Goal: Navigation & Orientation: Find specific page/section

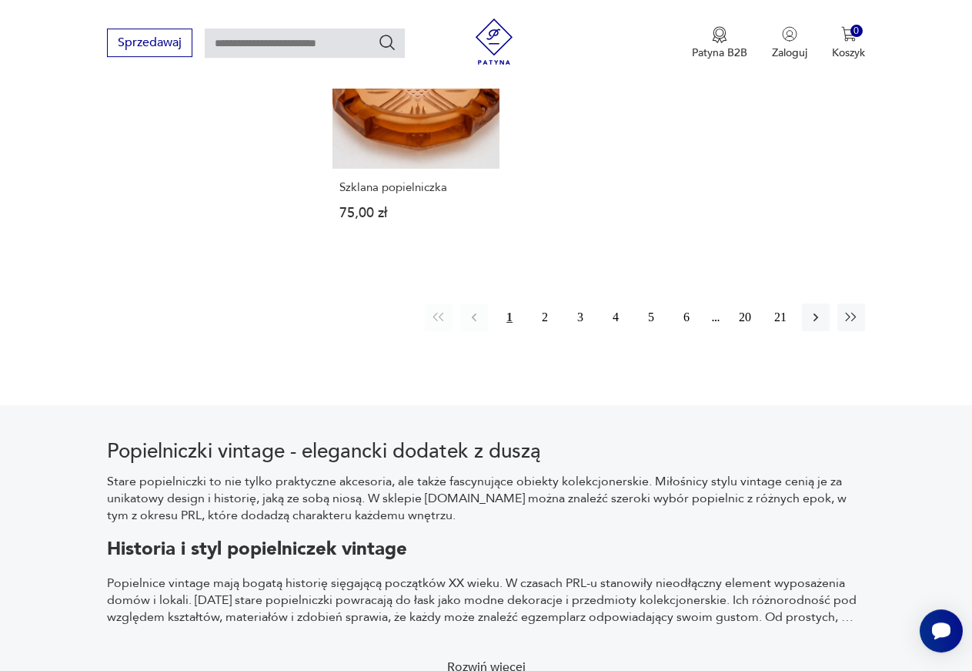
scroll to position [2373, 0]
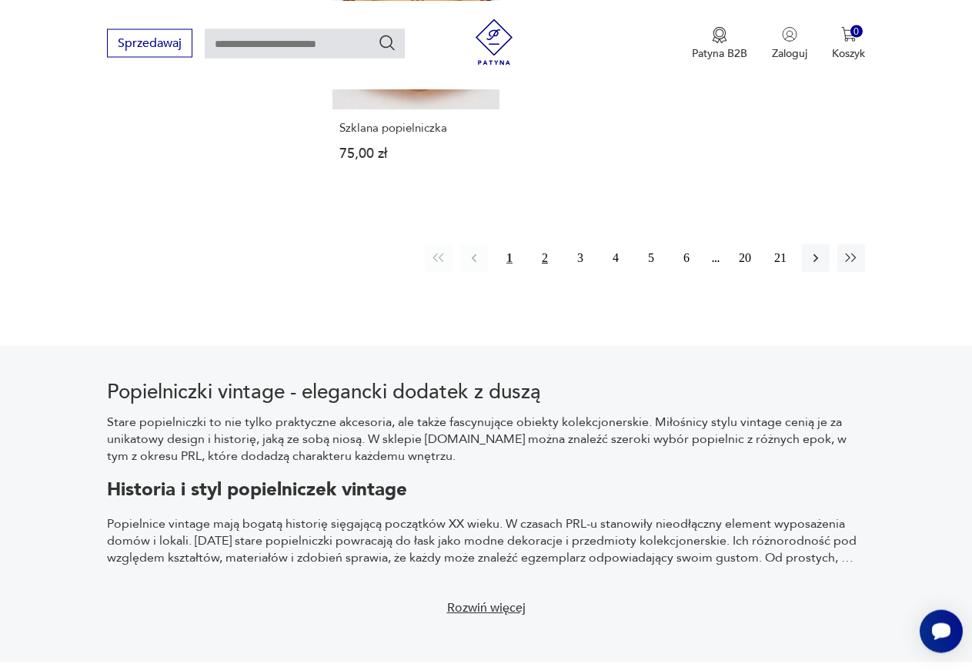
click at [547, 244] on button "2" at bounding box center [545, 258] width 28 height 28
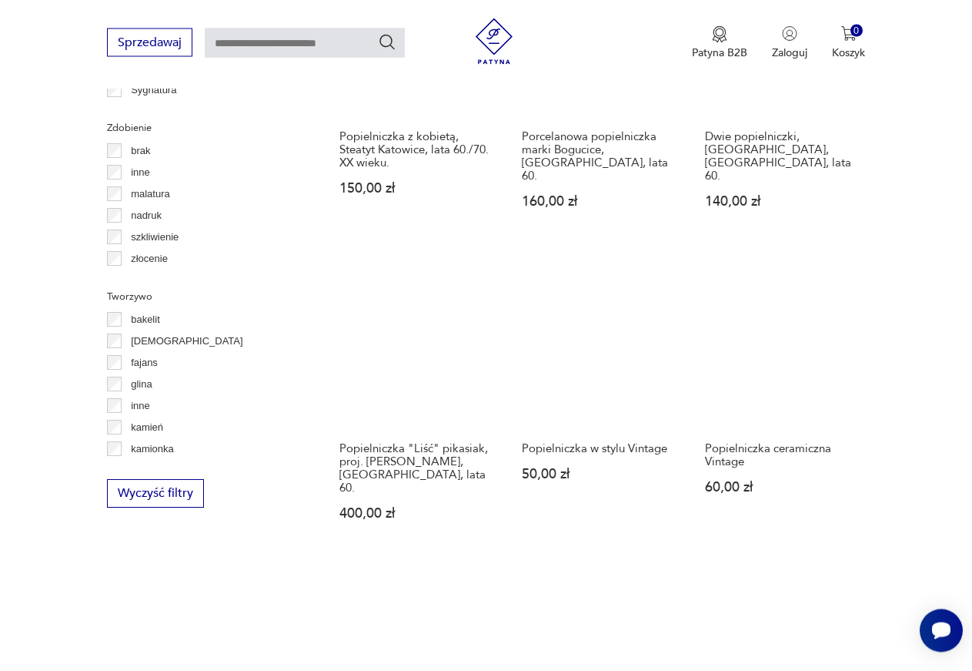
scroll to position [1980, 0]
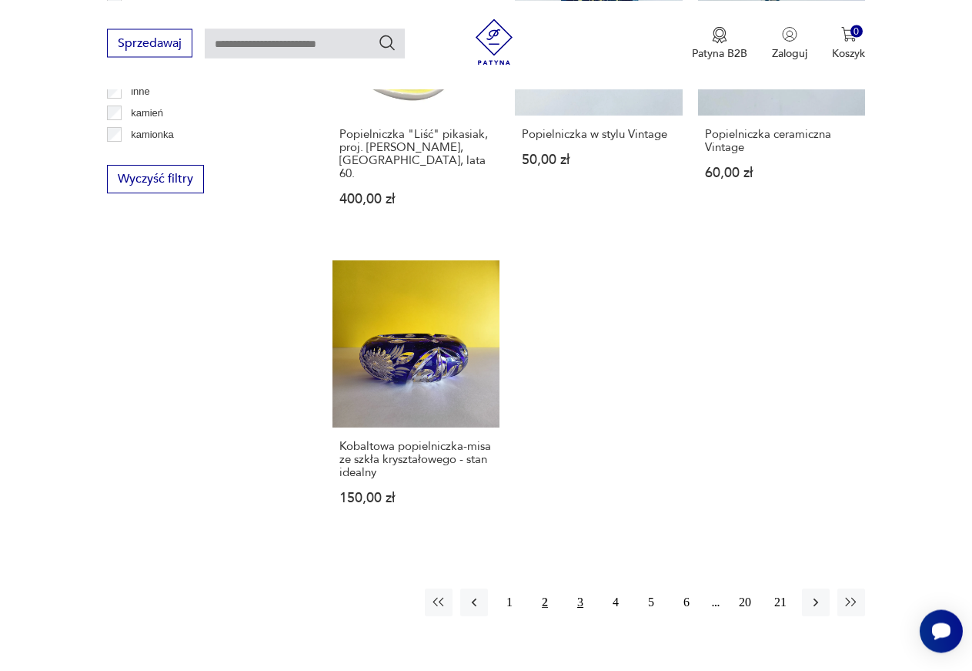
click at [578, 588] on button "3" at bounding box center [581, 602] width 28 height 28
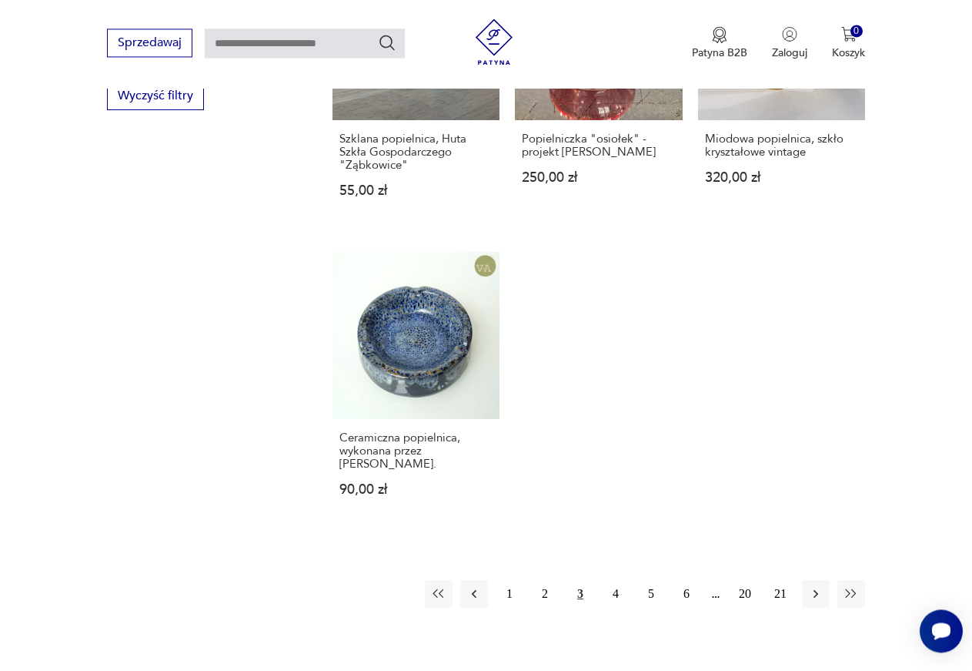
scroll to position [2137, 0]
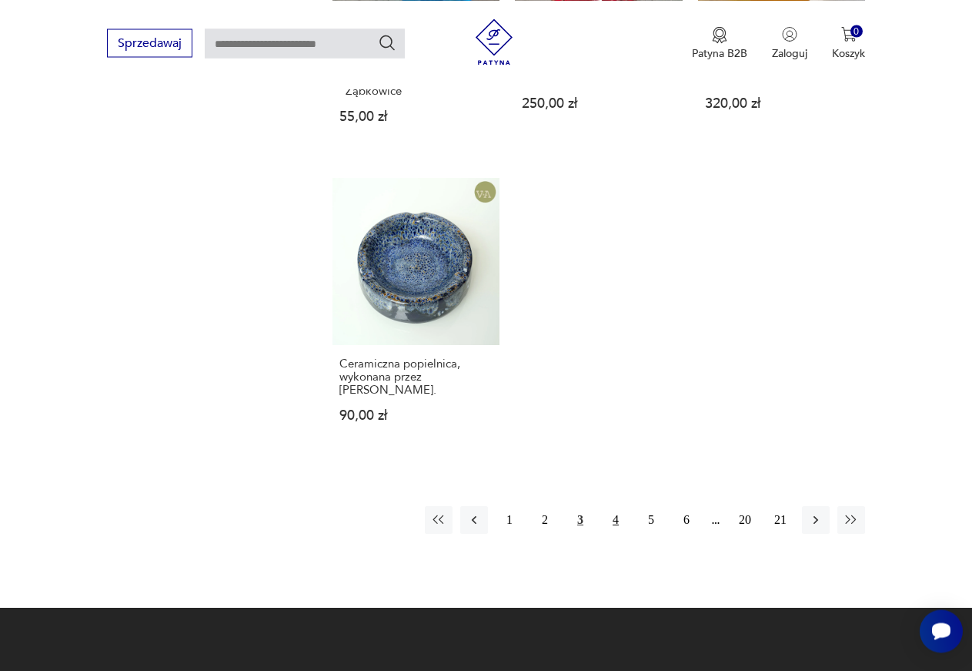
click at [616, 506] on button "4" at bounding box center [616, 520] width 28 height 28
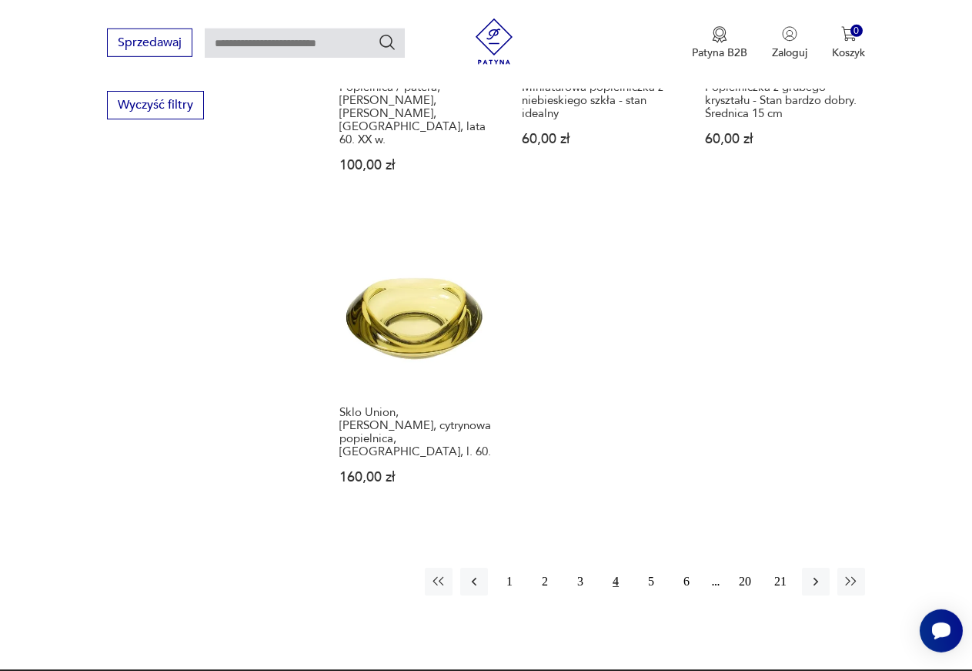
scroll to position [2137, 0]
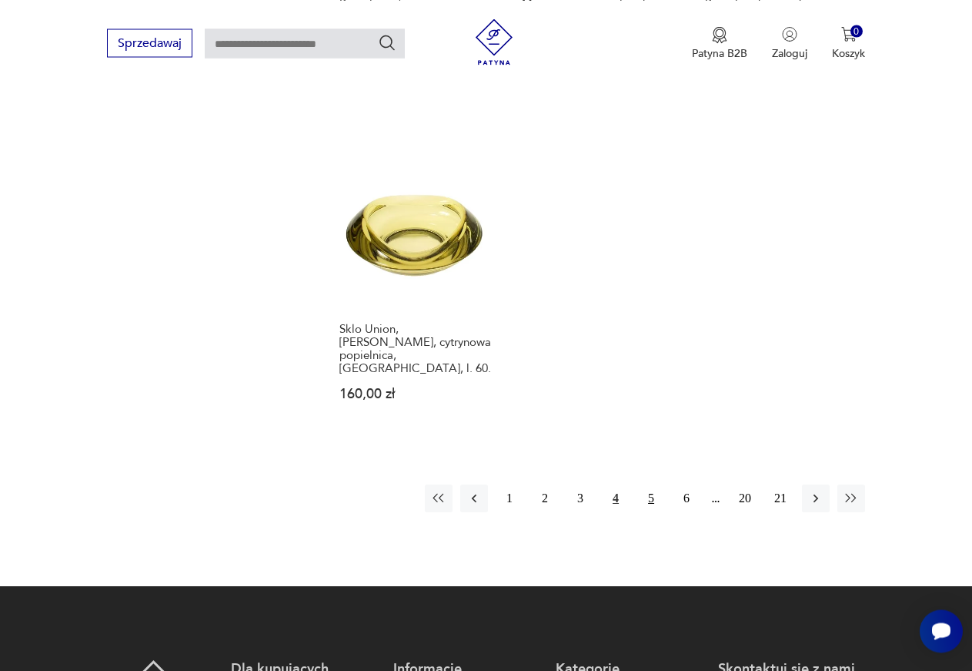
click at [652, 484] on button "5" at bounding box center [651, 498] width 28 height 28
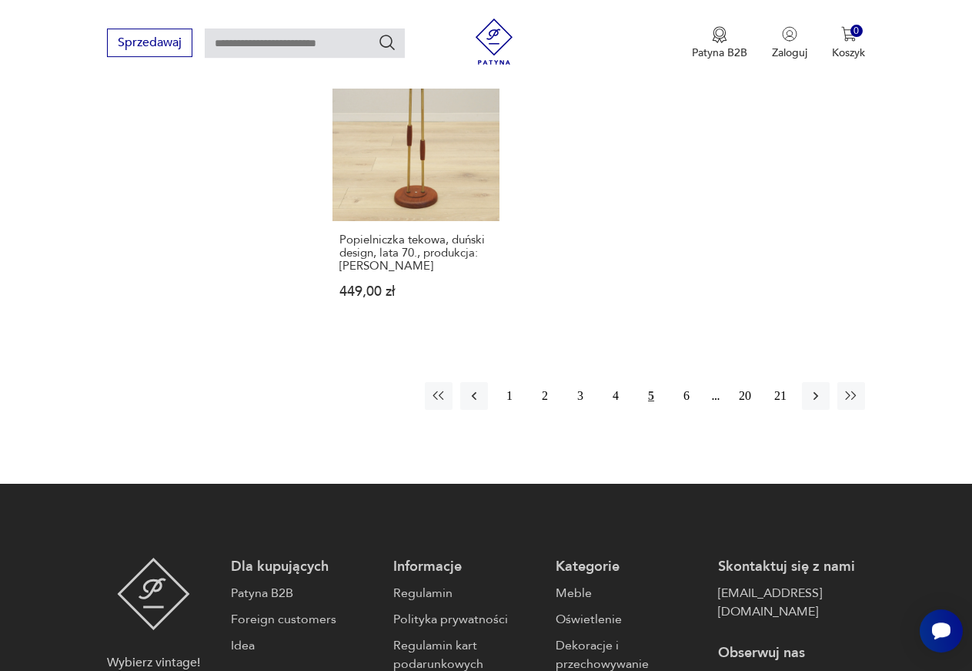
scroll to position [2294, 0]
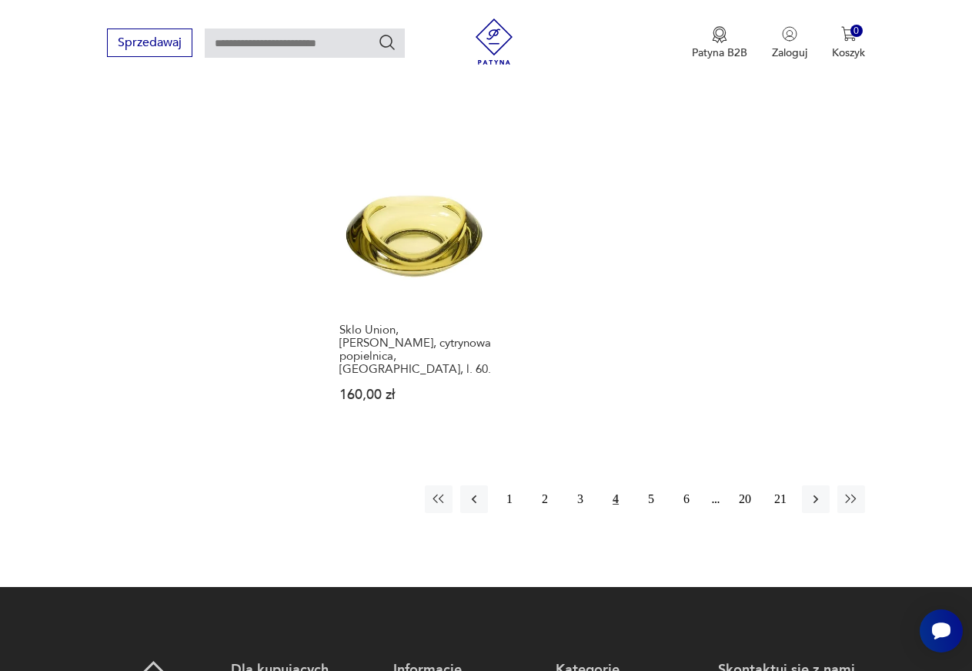
scroll to position [2025, 0]
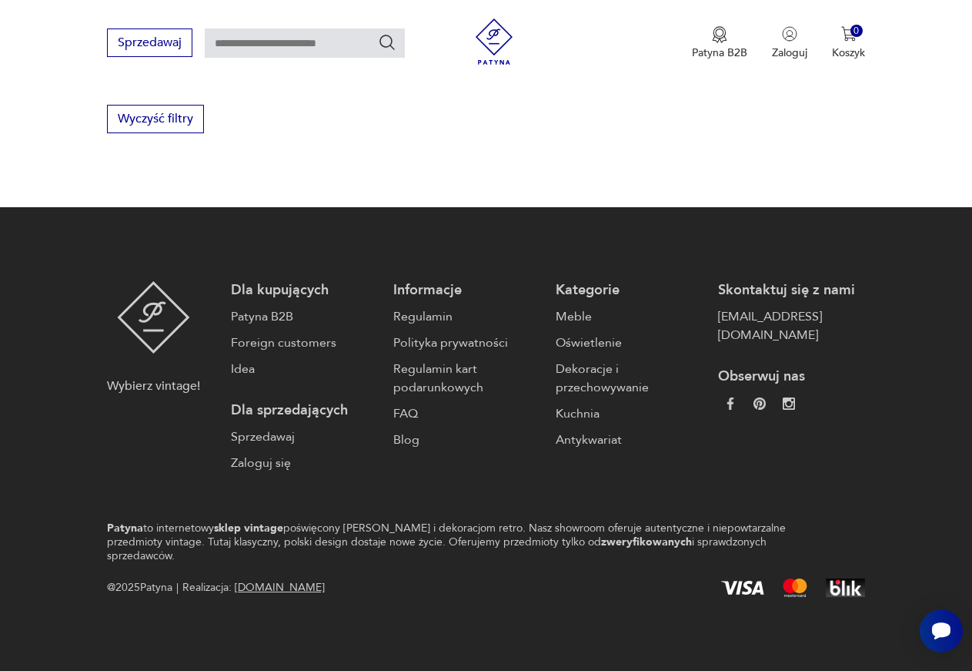
scroll to position [2025, 0]
